Goal: Navigation & Orientation: Find specific page/section

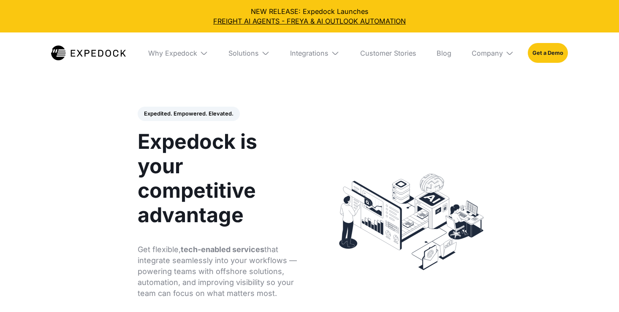
select select
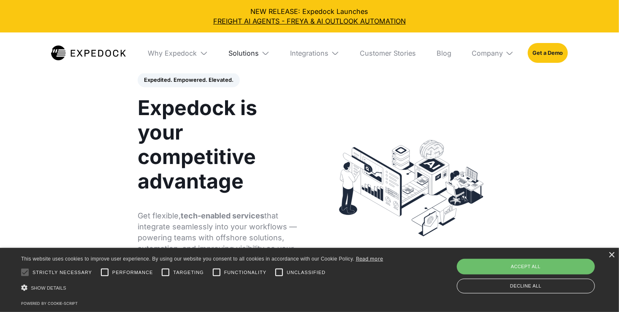
click at [259, 51] on div "Solutions" at bounding box center [243, 53] width 30 height 8
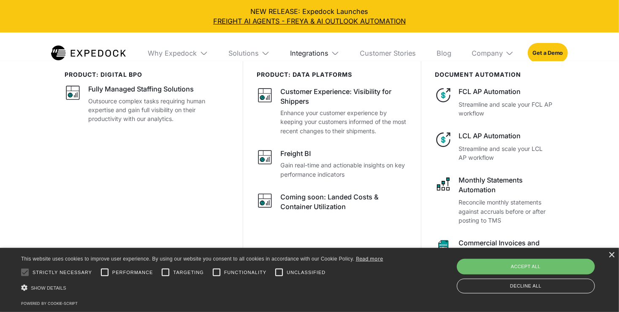
click at [325, 57] on div "Integrations" at bounding box center [309, 53] width 38 height 8
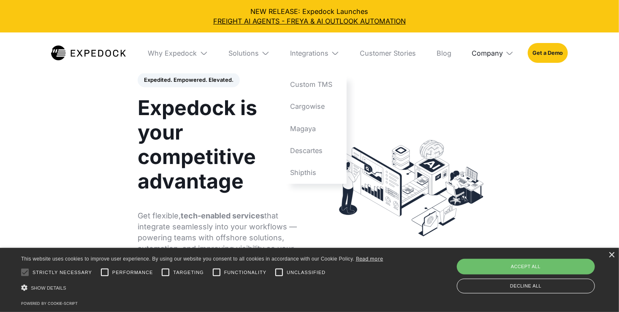
click at [503, 54] on div "Company" at bounding box center [486, 53] width 31 height 8
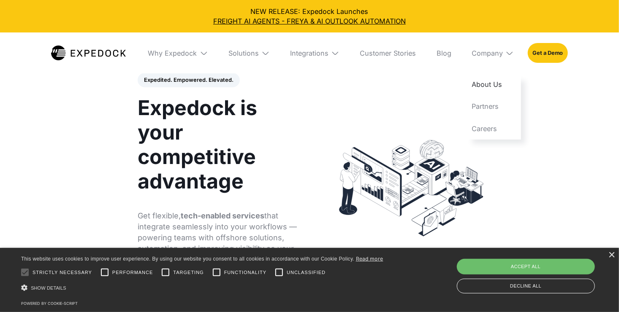
click at [498, 86] on link "About Us" at bounding box center [493, 84] width 56 height 22
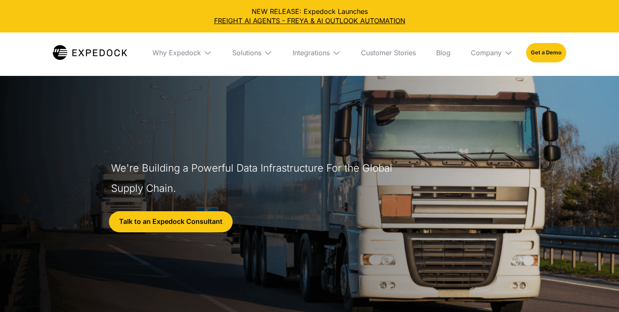
select select
